Goal: Task Accomplishment & Management: Complete application form

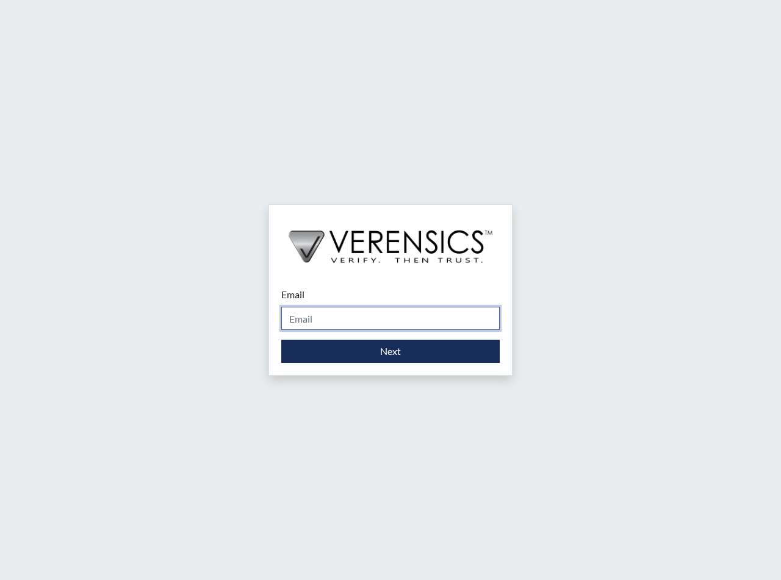
click at [298, 323] on input "Email" at bounding box center [390, 318] width 218 height 23
type input "[PERSON_NAME][EMAIL_ADDRESS][PERSON_NAME][DOMAIN_NAME]"
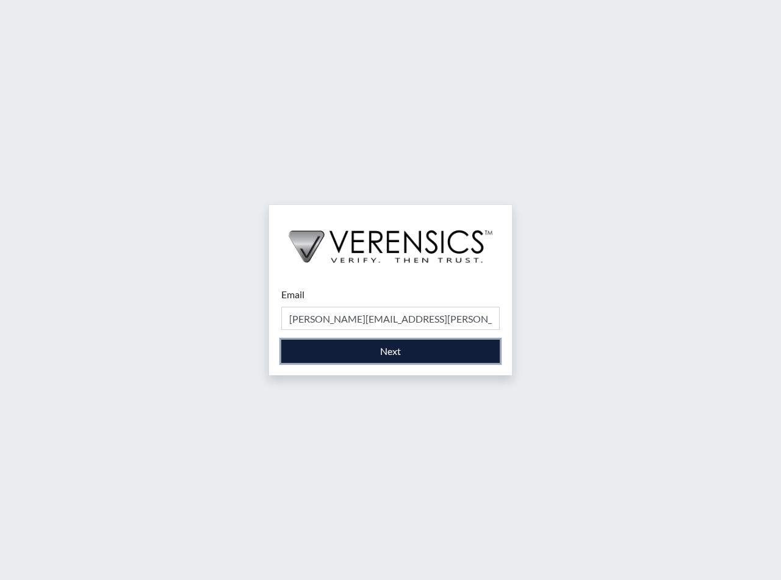
click at [416, 348] on button "Next" at bounding box center [390, 351] width 218 height 23
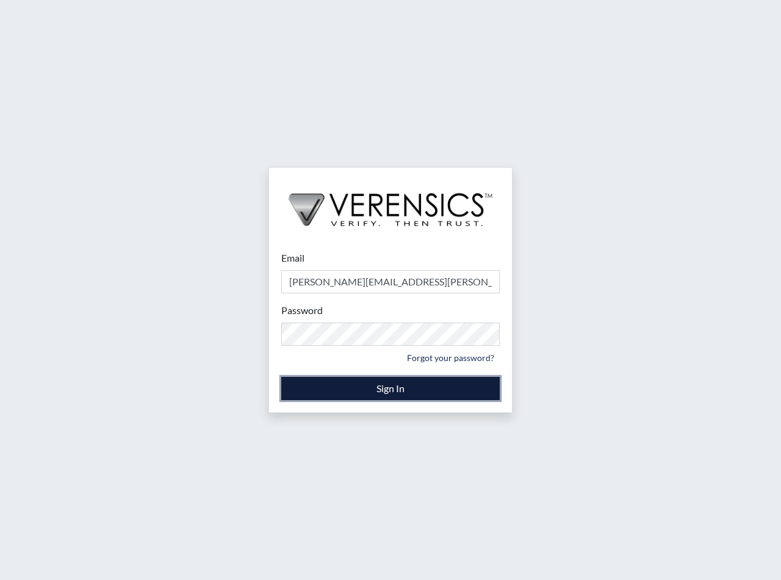
click at [392, 393] on button "Sign In" at bounding box center [390, 388] width 218 height 23
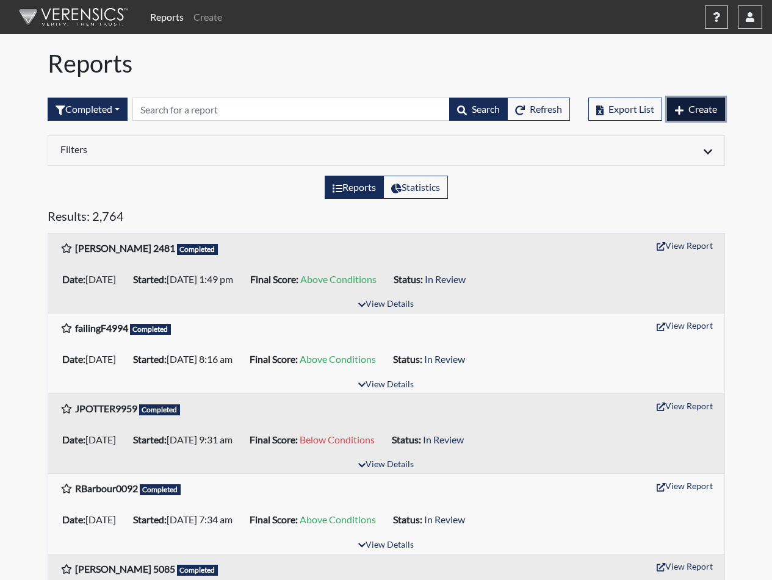
click at [701, 105] on span "Create" at bounding box center [702, 109] width 29 height 12
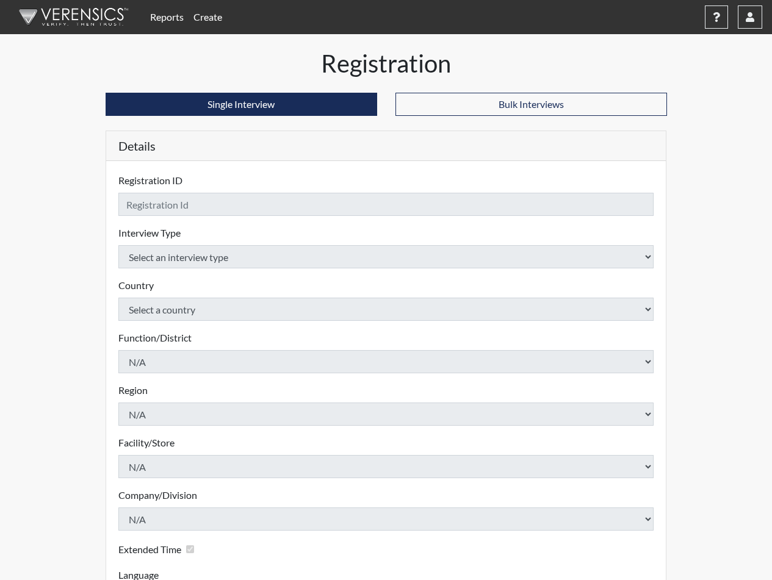
checkbox input "true"
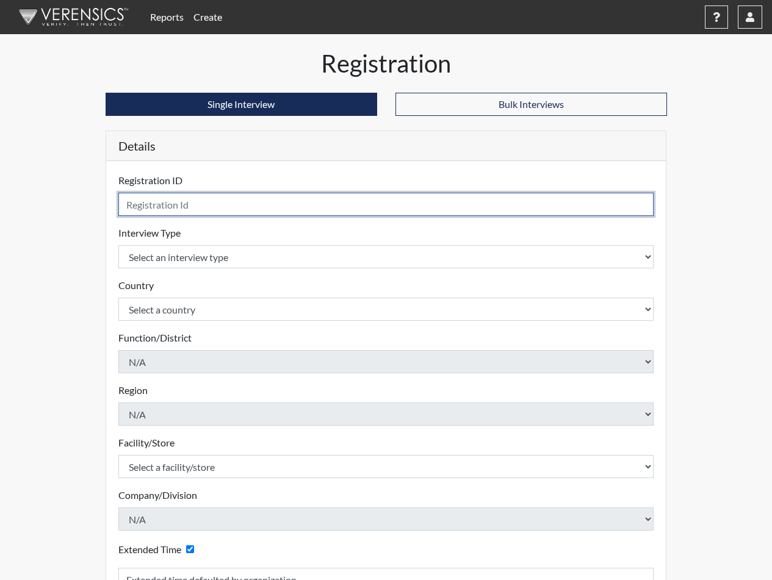
click at [176, 201] on input "text" at bounding box center [386, 204] width 536 height 23
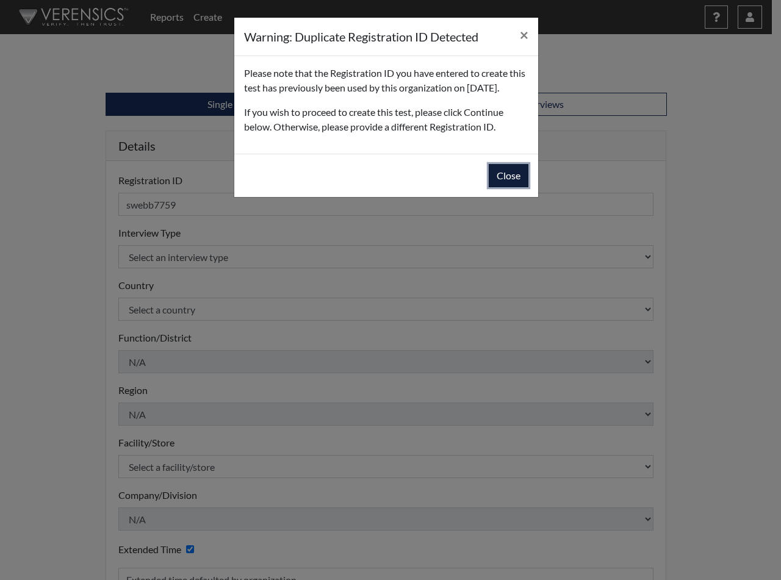
click at [505, 168] on button "Close" at bounding box center [509, 175] width 40 height 23
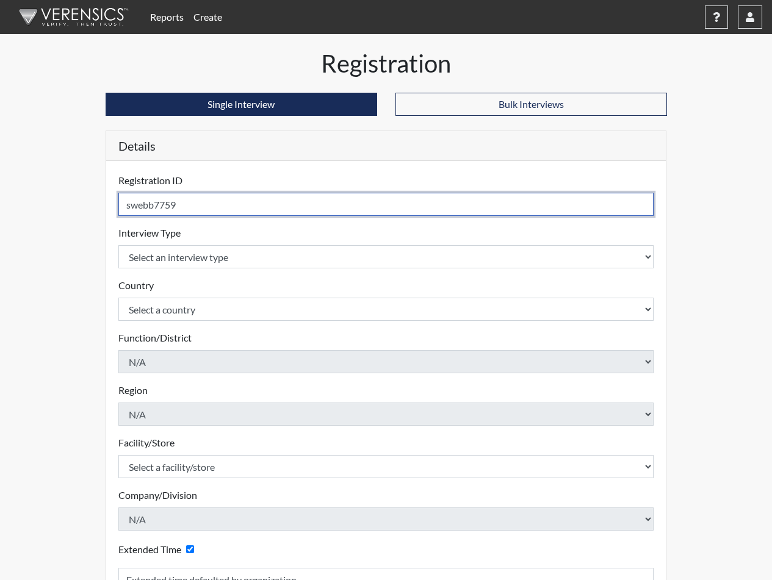
click at [132, 205] on input "swebb7759" at bounding box center [386, 204] width 536 height 23
click at [147, 205] on input "webb7759" at bounding box center [386, 204] width 536 height 23
type input "webbb7759"
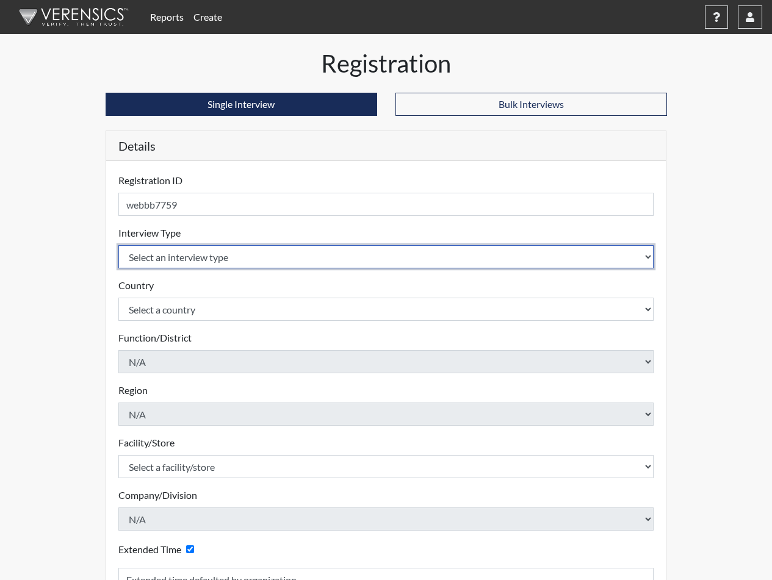
select select "ff733e93-e1bf-11ea-9c9f-0eff0cf7eb8f"
click at [118, 245] on select "Select an interview type Corrections Pre-Employment" at bounding box center [386, 256] width 536 height 23
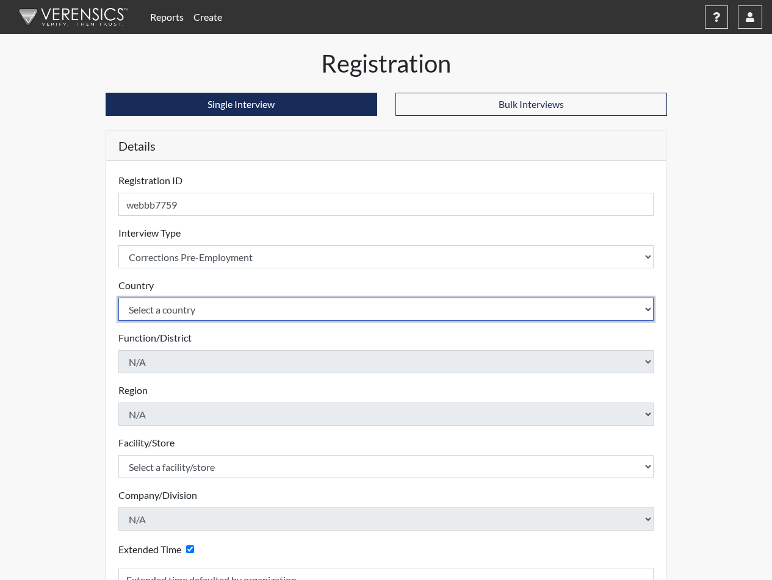
select select "united-states-of-[GEOGRAPHIC_DATA]"
click at [118, 298] on select "Select a country [GEOGRAPHIC_DATA] [GEOGRAPHIC_DATA]" at bounding box center [386, 309] width 536 height 23
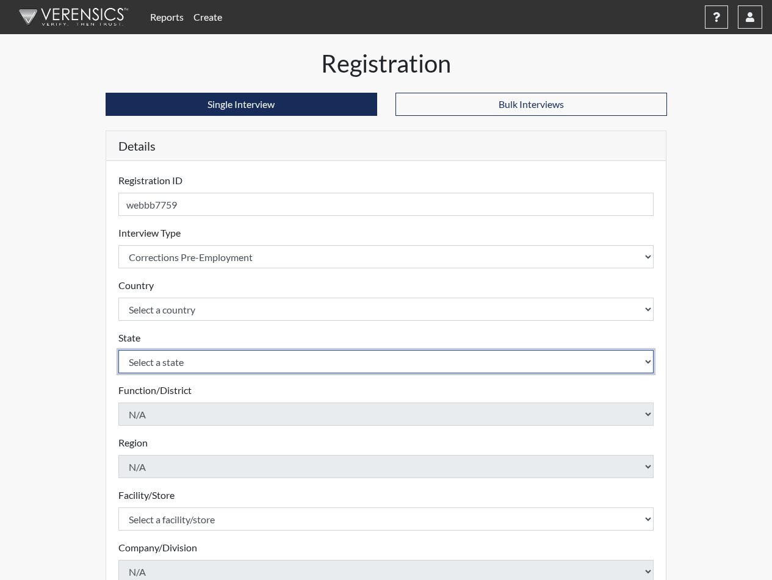
select select "SC"
click at [118, 350] on select "Select a state [US_STATE] [US_STATE] [US_STATE] [US_STATE] [US_STATE] [US_STATE…" at bounding box center [386, 361] width 536 height 23
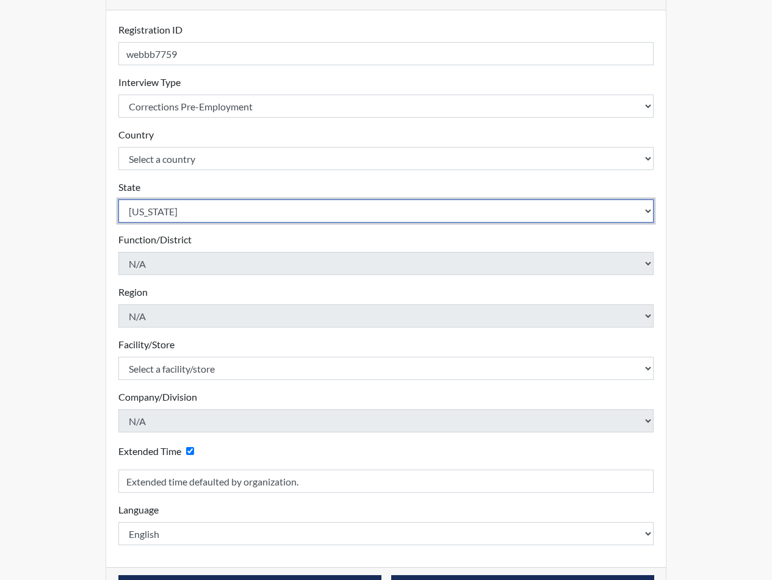
scroll to position [162, 0]
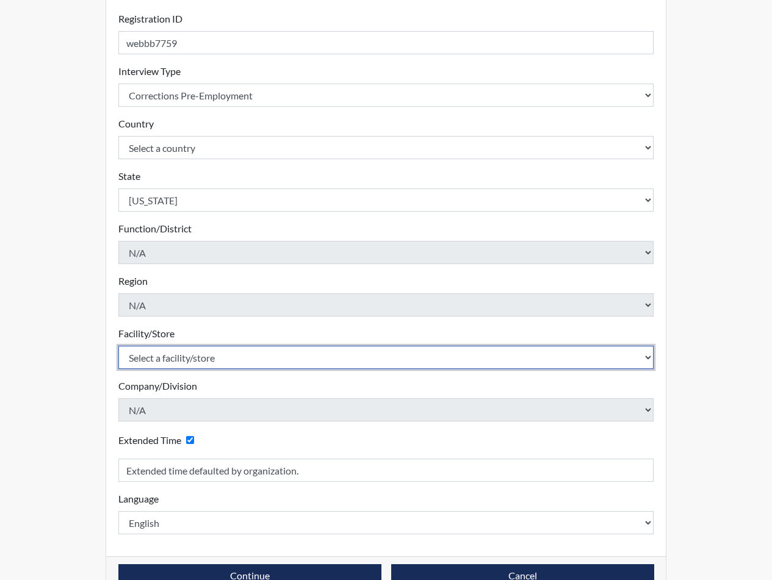
select select "6b2bc1c5-f1d6-4d28-88b9-775fabb55177"
click at [118, 346] on select "Select a facility/store [GEOGRAPHIC_DATA] CI Broad River CI [PERSON_NAME] CI Di…" at bounding box center [386, 357] width 536 height 23
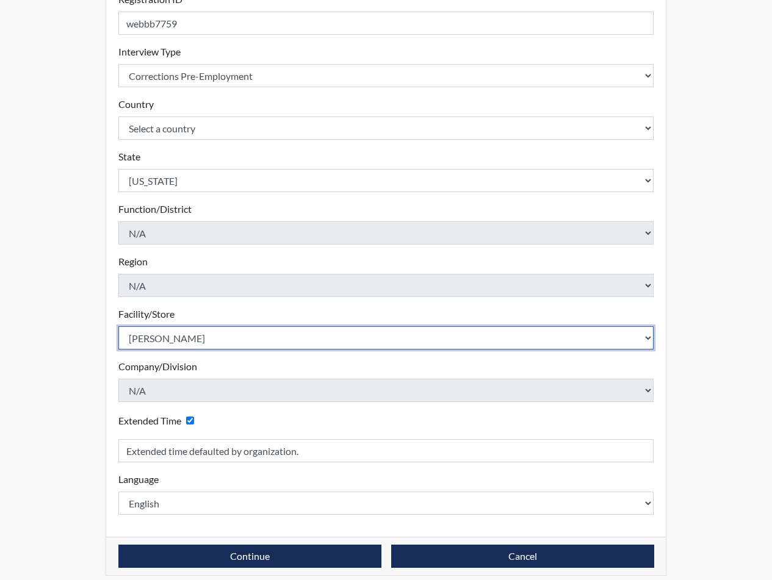
scroll to position [192, 0]
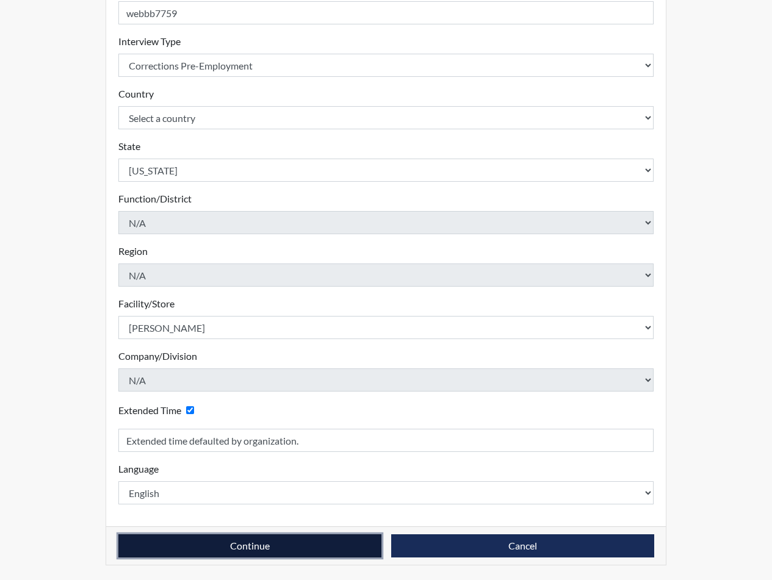
click at [188, 555] on button "Continue" at bounding box center [249, 545] width 263 height 23
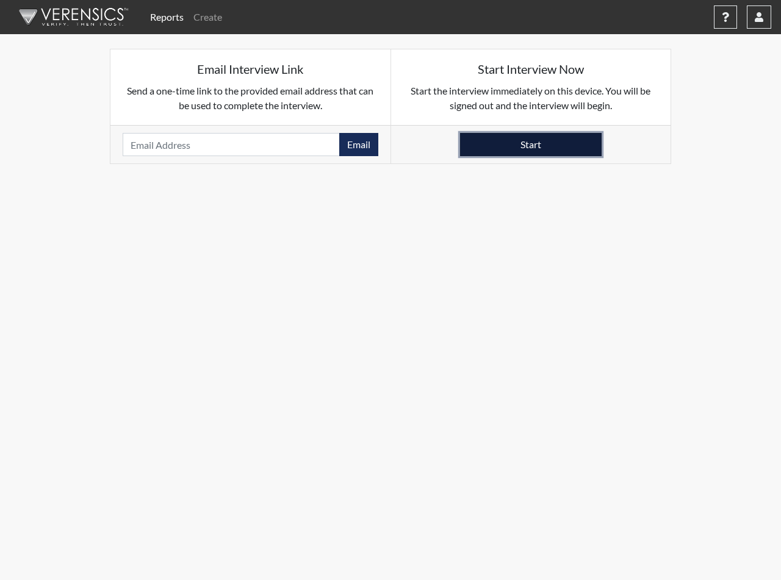
click at [506, 150] on button "Start" at bounding box center [531, 144] width 142 height 23
